Goal: Transaction & Acquisition: Purchase product/service

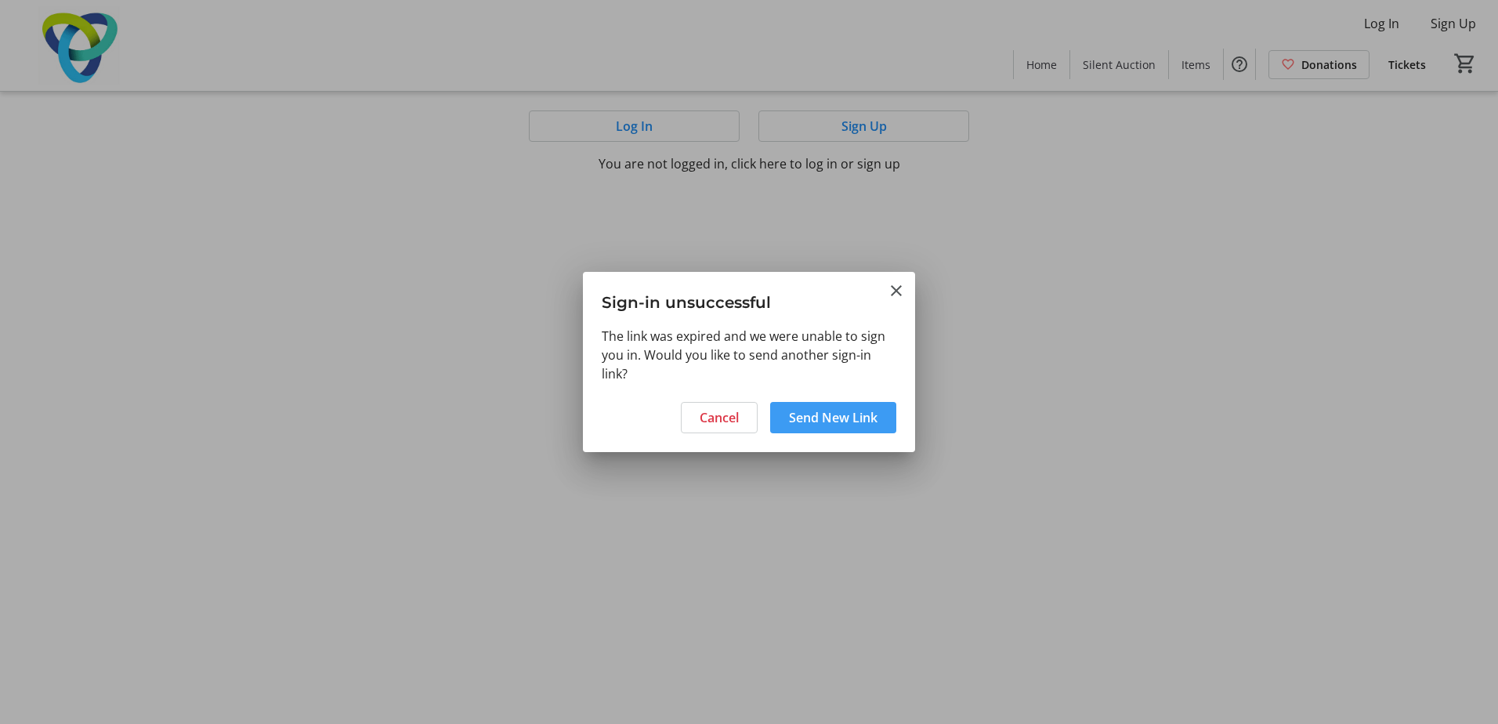
click at [835, 417] on span "Send New Link" at bounding box center [833, 417] width 89 height 19
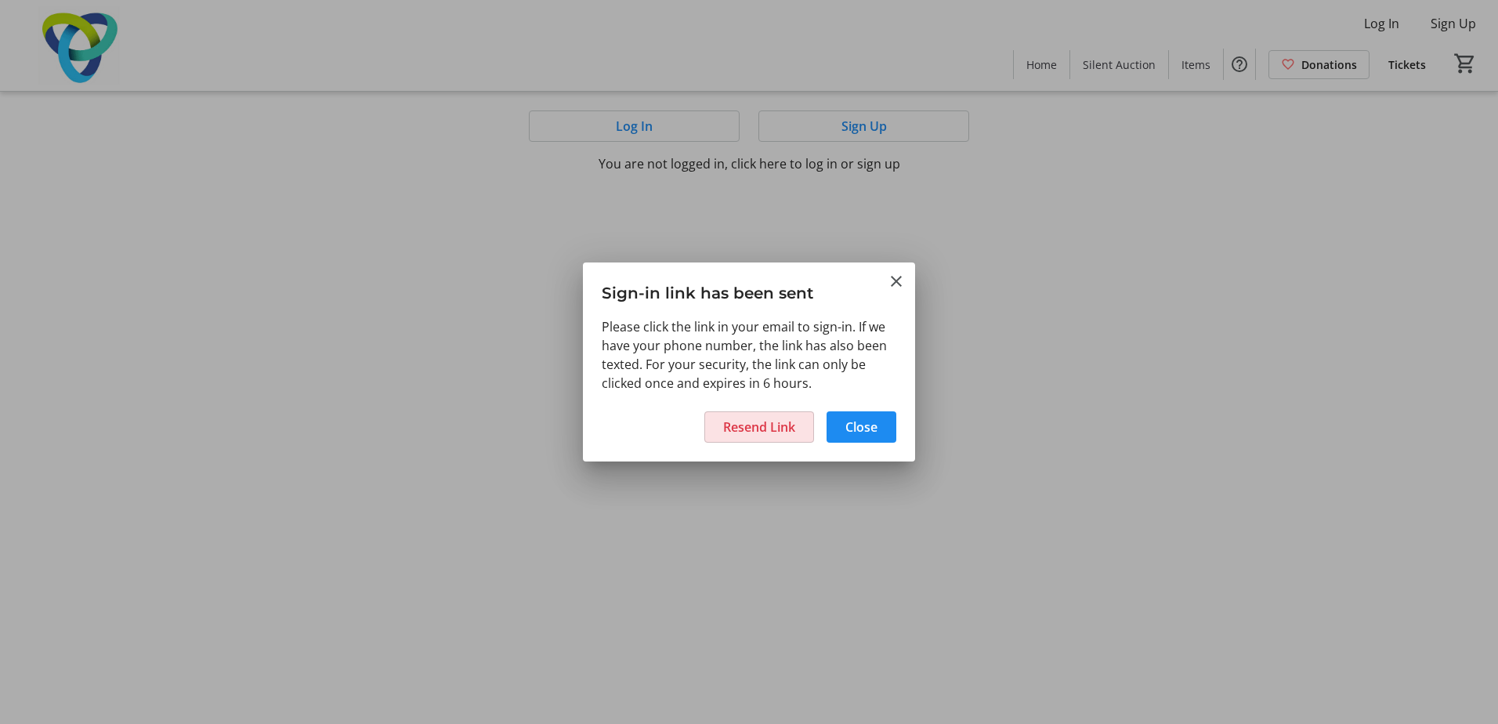
click at [752, 431] on span "Resend Link" at bounding box center [759, 427] width 72 height 19
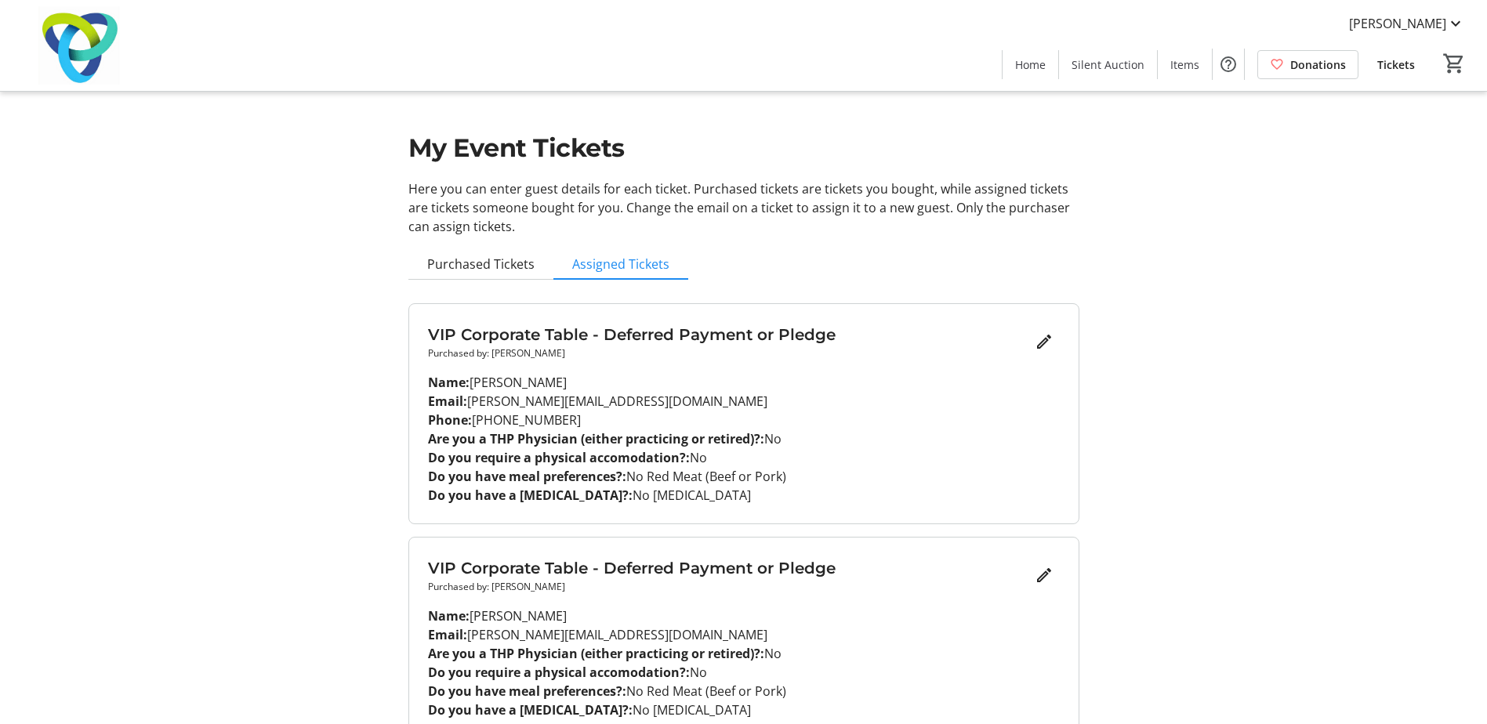
click at [1393, 63] on span "Tickets" at bounding box center [1396, 64] width 38 height 16
